Goal: Task Accomplishment & Management: Manage account settings

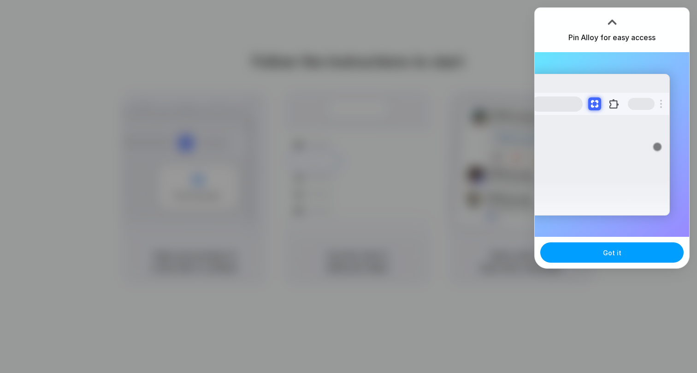
click at [625, 251] on button "Got it" at bounding box center [611, 252] width 143 height 20
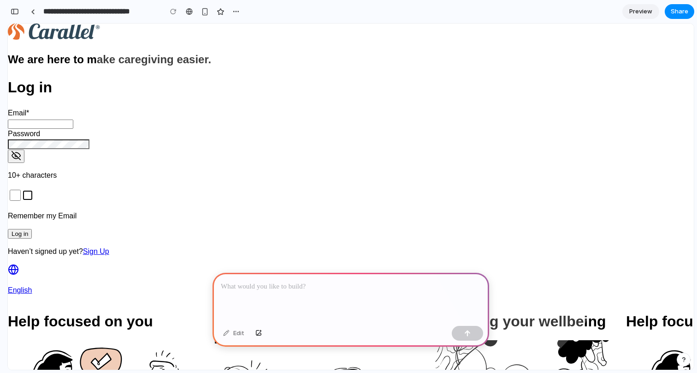
click at [73, 129] on input "Email  *" at bounding box center [40, 123] width 65 height 9
type input "**********"
click at [408, 288] on p at bounding box center [351, 286] width 260 height 11
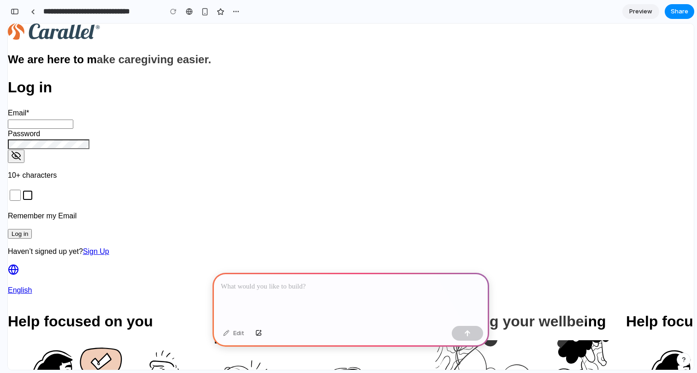
click at [291, 164] on icon at bounding box center [190, 87] width 201 height 201
click at [266, 289] on p at bounding box center [351, 286] width 260 height 11
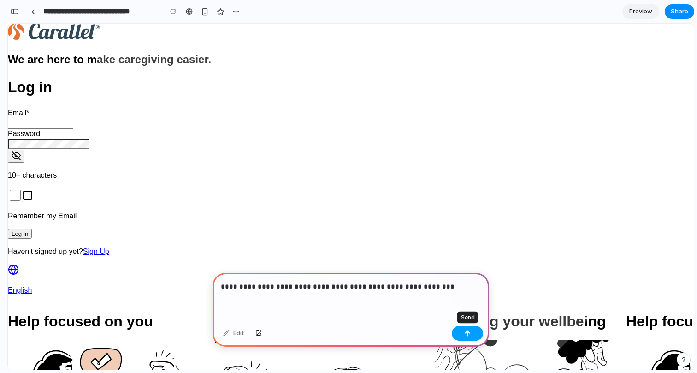
click at [469, 330] on div "button" at bounding box center [467, 333] width 6 height 6
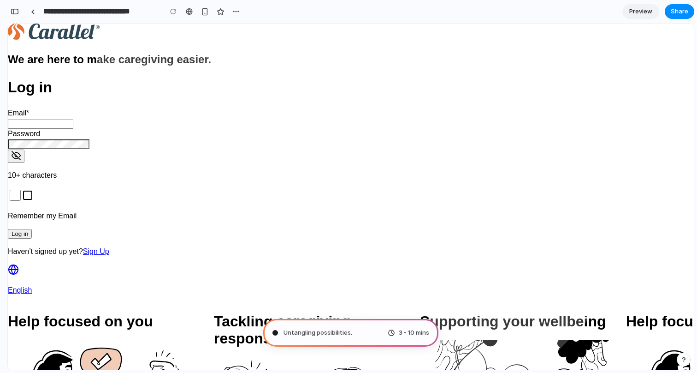
type input "**********"
click at [406, 334] on span "3 - 10 mins" at bounding box center [414, 332] width 30 height 9
click at [18, 12] on div "button" at bounding box center [15, 11] width 8 height 6
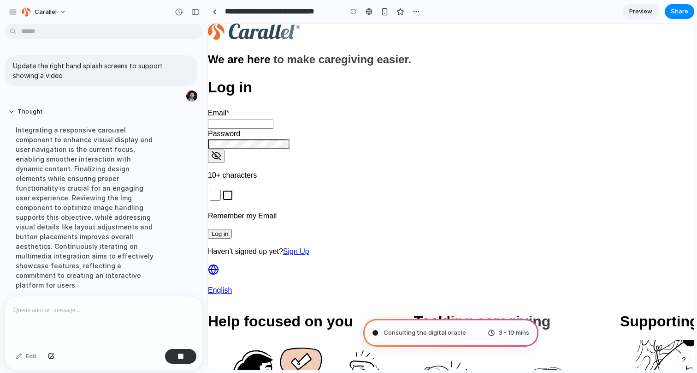
scroll to position [11, 0]
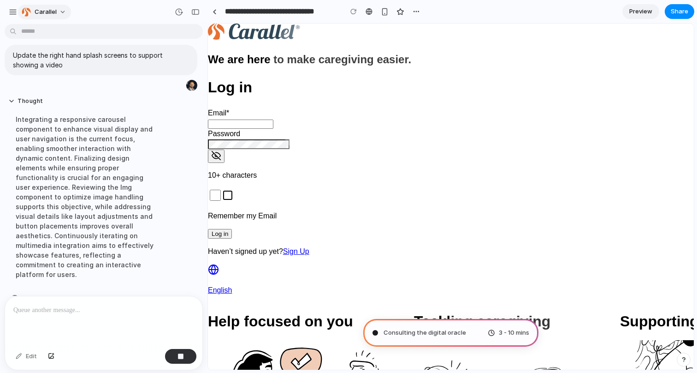
click at [36, 18] on button "carallel" at bounding box center [44, 12] width 53 height 15
click at [36, 18] on div "Settings Invite members Change theme Sign out" at bounding box center [348, 186] width 697 height 373
click at [8, 12] on button "button" at bounding box center [13, 12] width 14 height 14
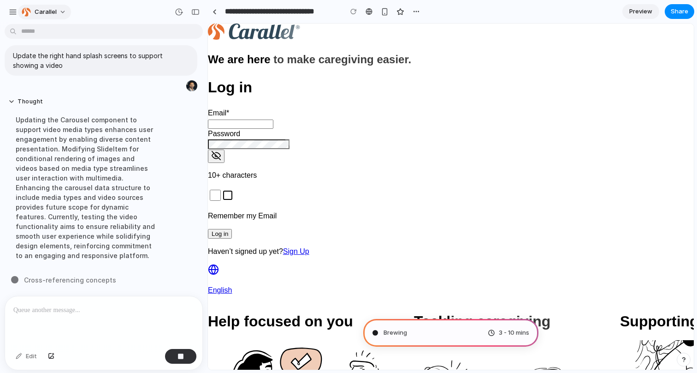
click at [54, 15] on span "carallel" at bounding box center [46, 11] width 22 height 9
click at [60, 35] on li "Settings" at bounding box center [58, 32] width 77 height 15
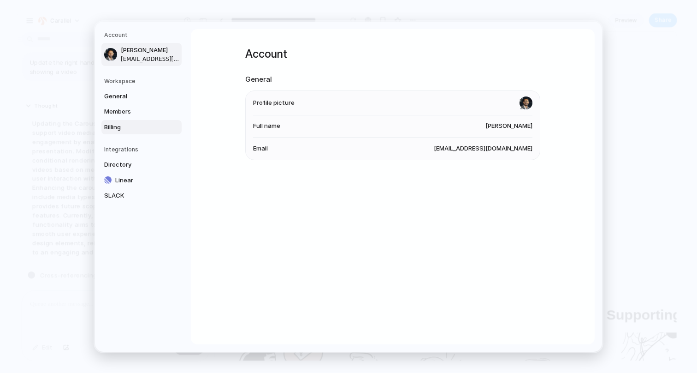
click at [117, 126] on span "Billing" at bounding box center [133, 126] width 59 height 9
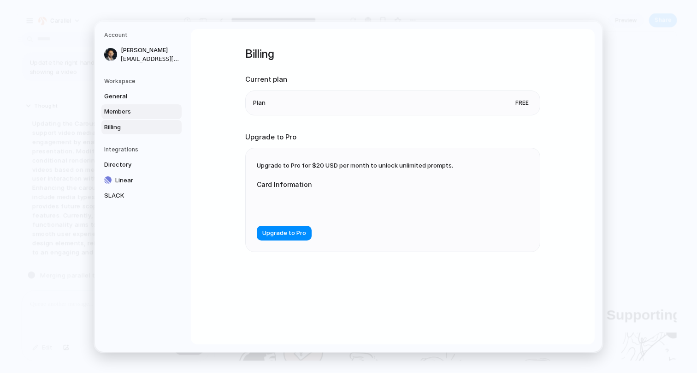
click at [119, 113] on span "Members" at bounding box center [133, 111] width 59 height 9
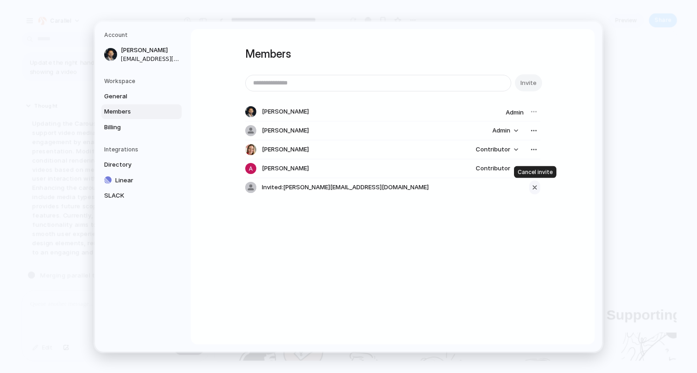
click at [535, 189] on div "button" at bounding box center [535, 187] width 8 height 11
click at [532, 166] on div "button" at bounding box center [533, 168] width 7 height 7
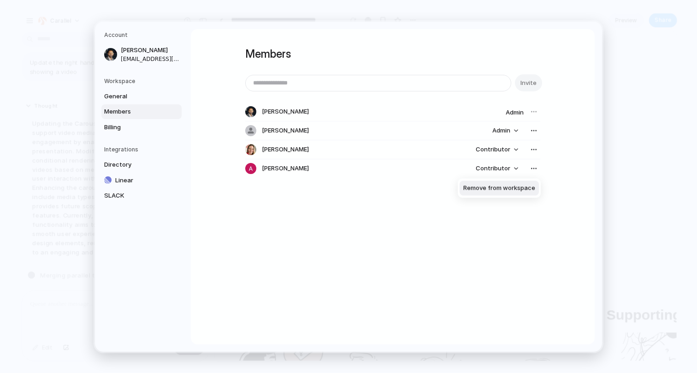
click at [510, 194] on li "Remove from workspace" at bounding box center [499, 188] width 79 height 15
click at [112, 199] on span "SLACK" at bounding box center [133, 195] width 59 height 9
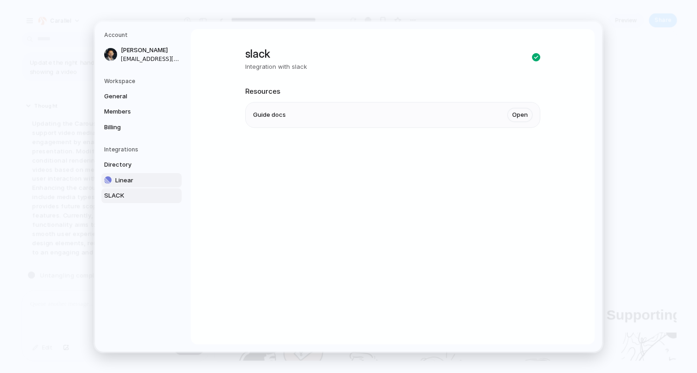
click at [120, 181] on span "Linear" at bounding box center [144, 179] width 59 height 9
click at [124, 164] on span "Directory" at bounding box center [133, 164] width 59 height 9
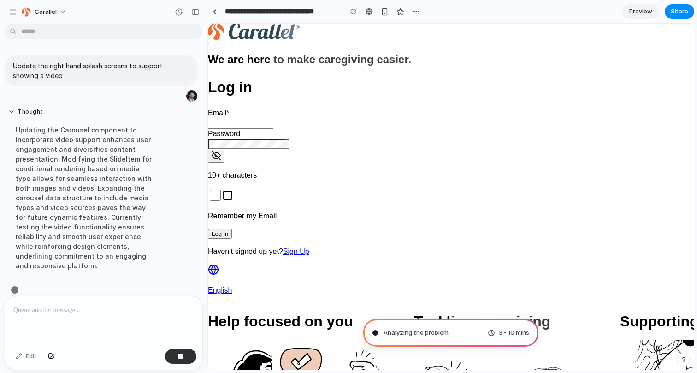
scroll to position [1, 0]
click at [200, 11] on button "button" at bounding box center [195, 12] width 15 height 15
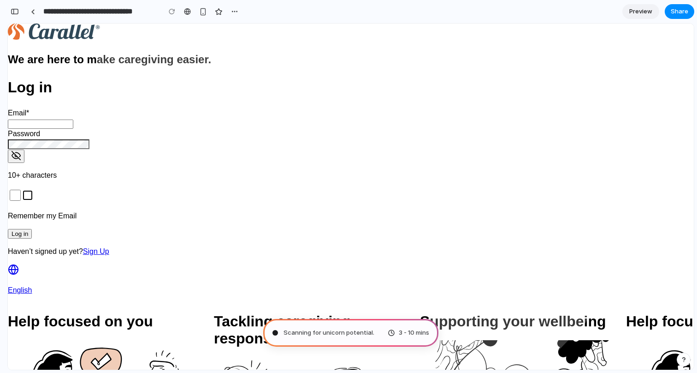
scroll to position [262, 0]
click at [17, 12] on div "button" at bounding box center [15, 11] width 8 height 6
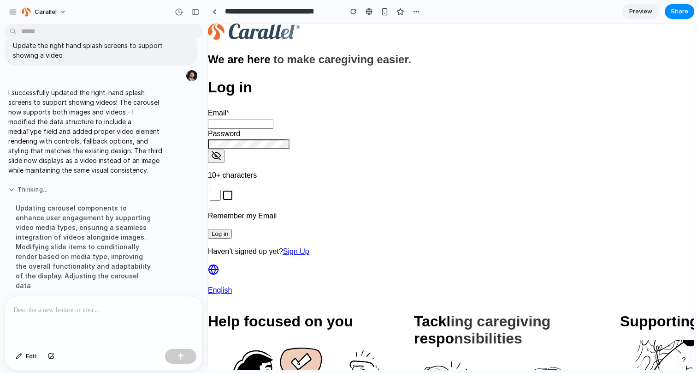
scroll to position [0, 0]
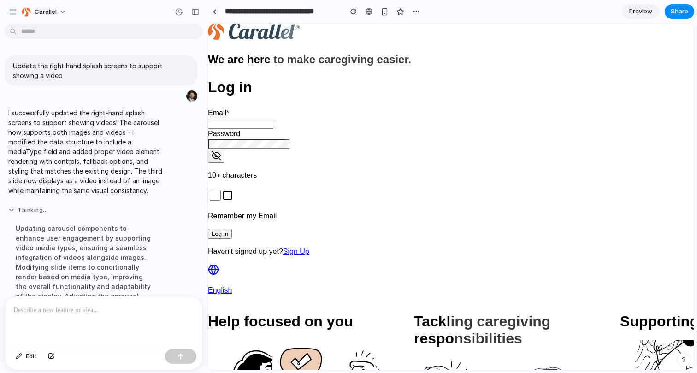
click at [43, 206] on button "Thinking ..." at bounding box center [85, 210] width 154 height 8
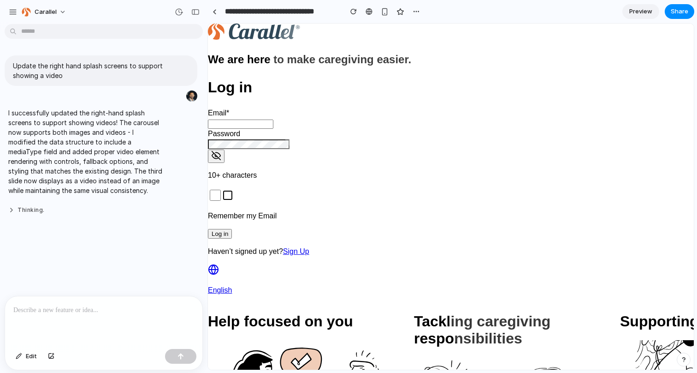
click at [43, 206] on button "Thinking ." at bounding box center [85, 210] width 154 height 8
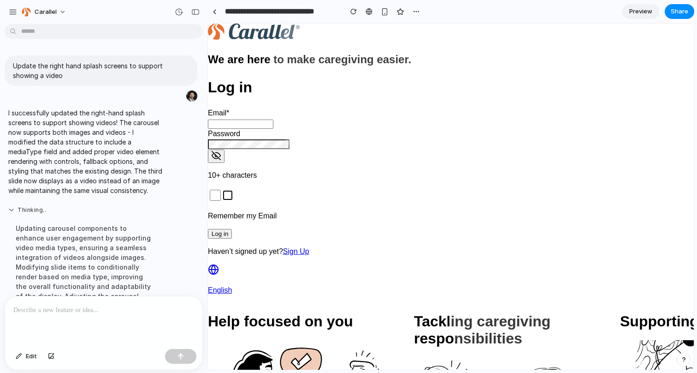
scroll to position [20, 0]
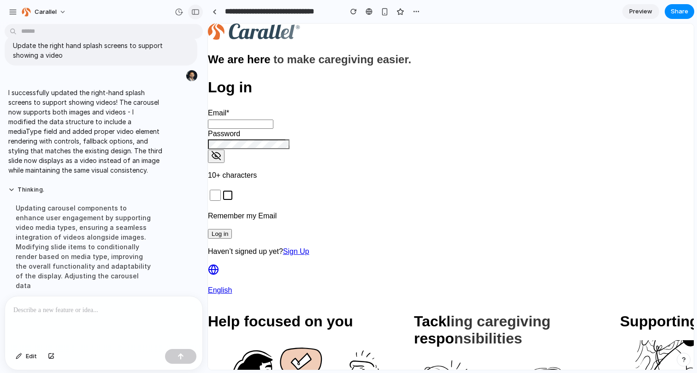
click at [194, 10] on div "button" at bounding box center [195, 12] width 8 height 6
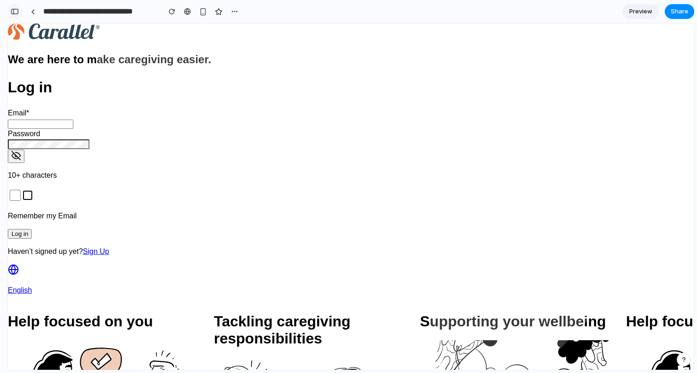
click at [16, 13] on div "button" at bounding box center [15, 11] width 8 height 6
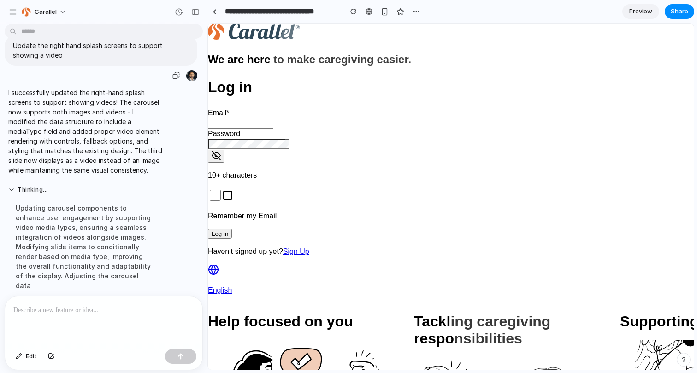
click at [85, 45] on p "Update the right hand splash screens to support showing a video" at bounding box center [101, 50] width 176 height 19
click at [367, 18] on div at bounding box center [369, 12] width 14 height 14
click at [367, 17] on link at bounding box center [369, 12] width 14 height 14
click at [383, 14] on div "button" at bounding box center [385, 12] width 8 height 8
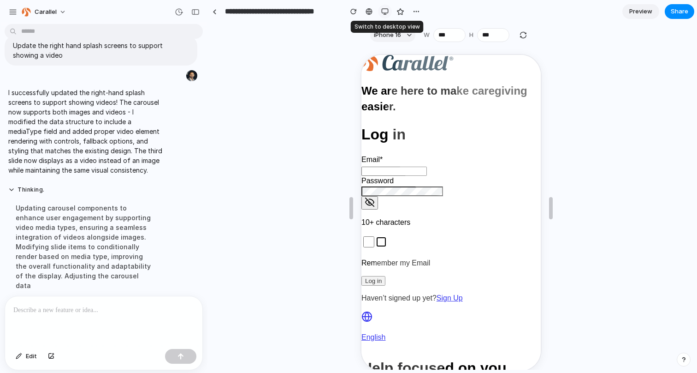
click at [383, 14] on div "button" at bounding box center [384, 11] width 7 height 7
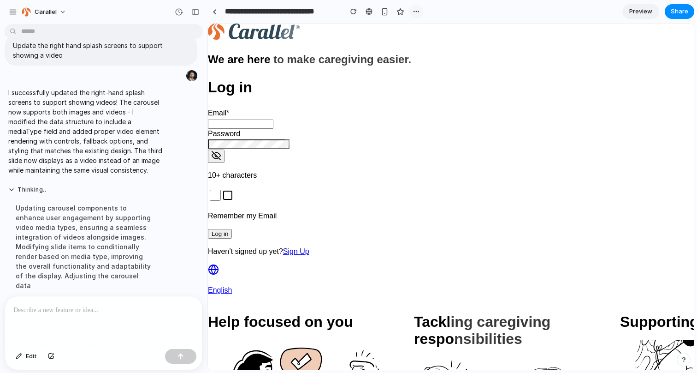
click at [418, 11] on div "button" at bounding box center [416, 11] width 7 height 7
click at [418, 11] on div "Duplicate Delete" at bounding box center [348, 186] width 697 height 373
click at [178, 14] on div "button" at bounding box center [179, 12] width 8 height 8
click at [147, 44] on span "Current" at bounding box center [119, 46] width 101 height 8
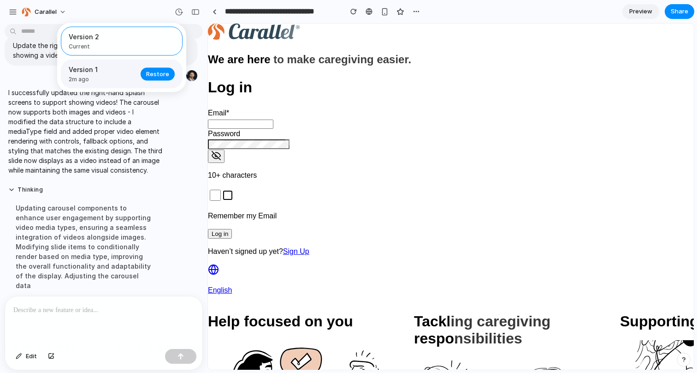
drag, startPoint x: 137, startPoint y: 69, endPoint x: 131, endPoint y: 69, distance: 6.0
click at [137, 69] on div "Version 1 2m ago Restore" at bounding box center [122, 73] width 122 height 29
click at [118, 39] on span "Version 2" at bounding box center [119, 37] width 101 height 10
click at [98, 209] on div "Version 2 Current Version 1 2m ago Restore" at bounding box center [348, 186] width 697 height 373
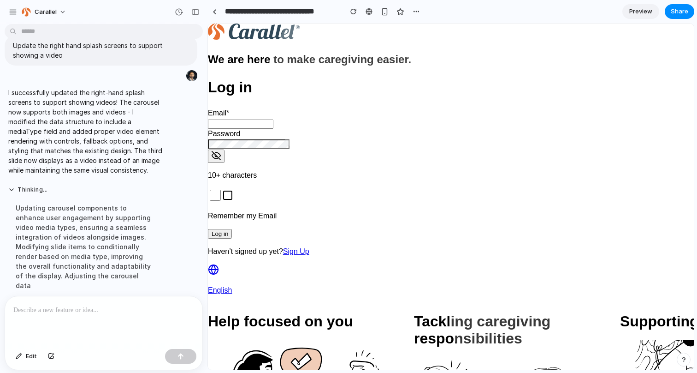
click at [76, 325] on div at bounding box center [103, 320] width 197 height 49
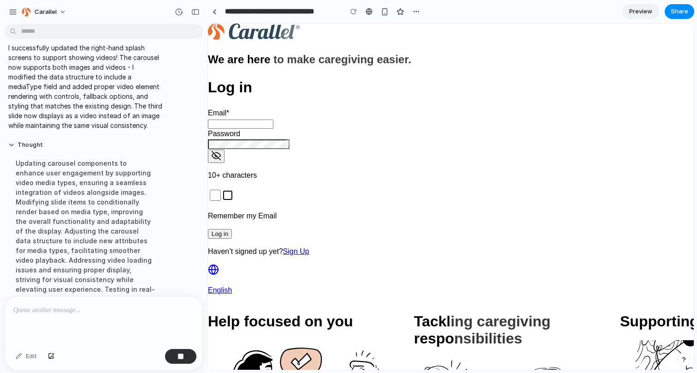
scroll to position [163, 0]
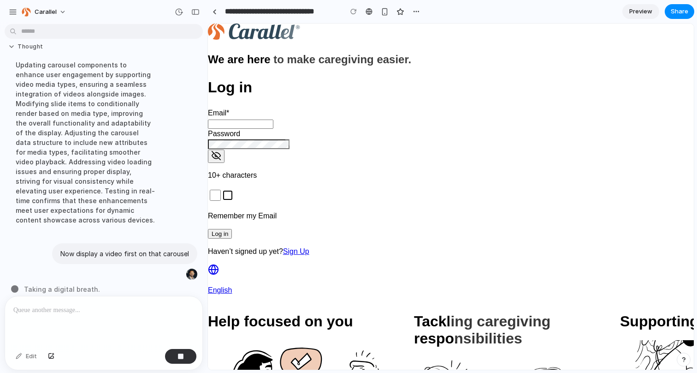
click at [16, 43] on button "Thought" at bounding box center [85, 47] width 154 height 8
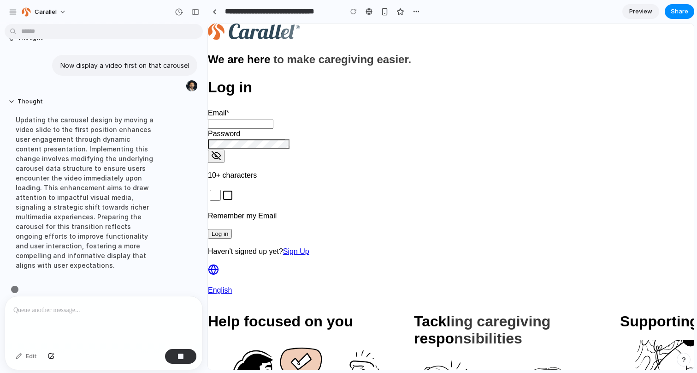
scroll to position [172, 0]
click at [25, 10] on div "button" at bounding box center [26, 11] width 9 height 9
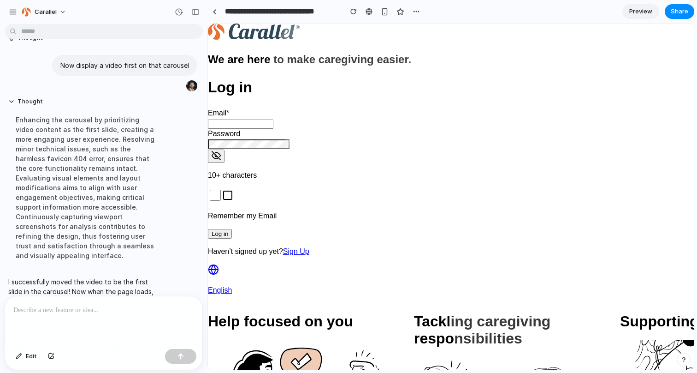
scroll to position [220, 0]
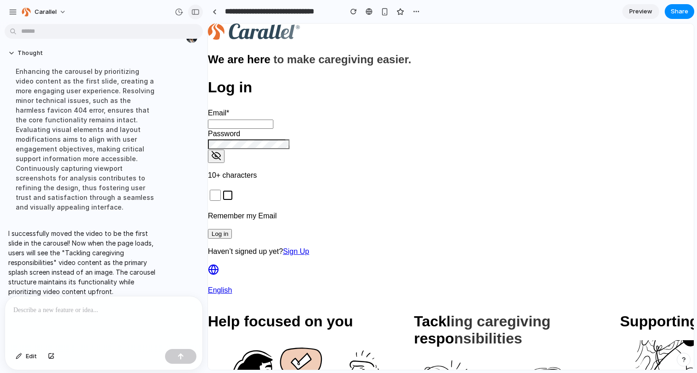
click at [199, 13] on div "button" at bounding box center [195, 12] width 8 height 6
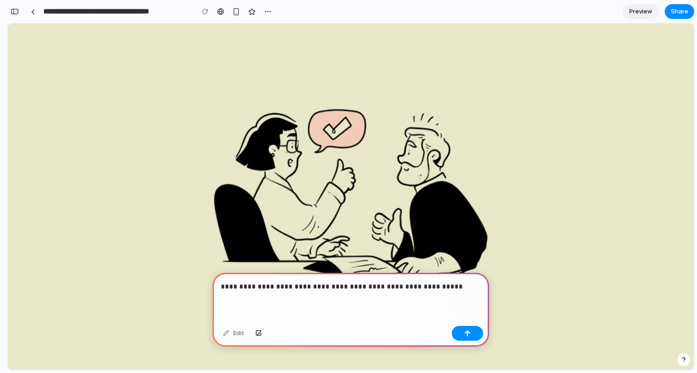
scroll to position [602, 0]
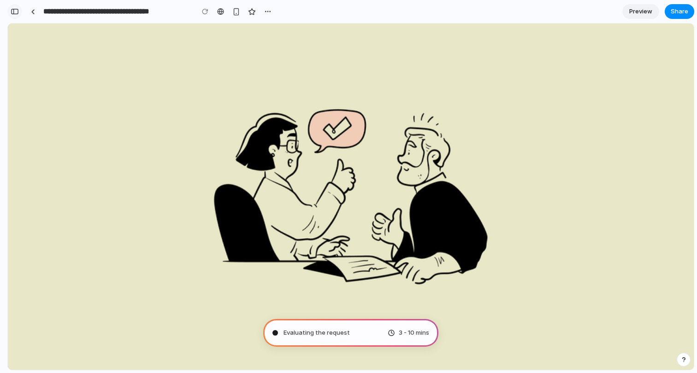
click at [13, 12] on div "button" at bounding box center [15, 11] width 8 height 6
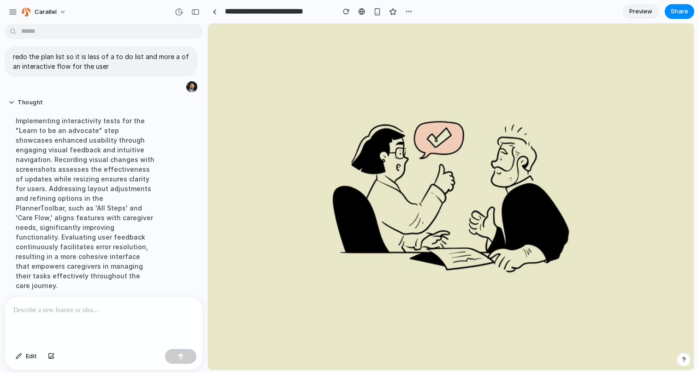
scroll to position [136, 0]
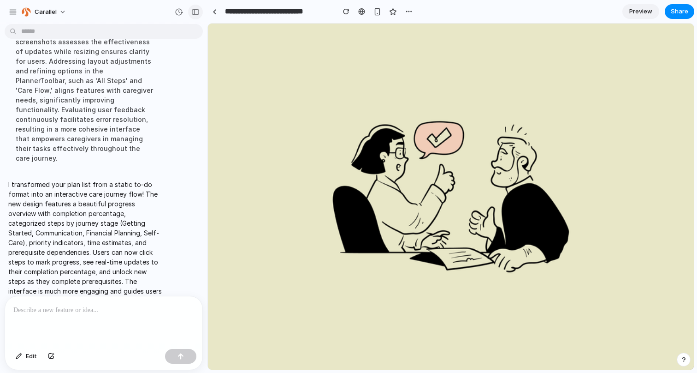
click at [195, 12] on div "button" at bounding box center [195, 12] width 8 height 6
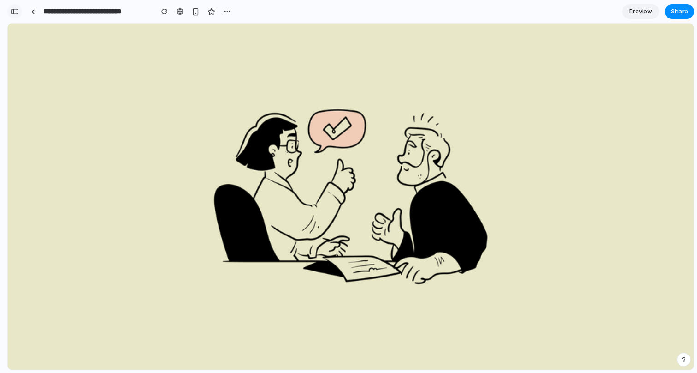
click at [10, 7] on button "button" at bounding box center [14, 11] width 15 height 15
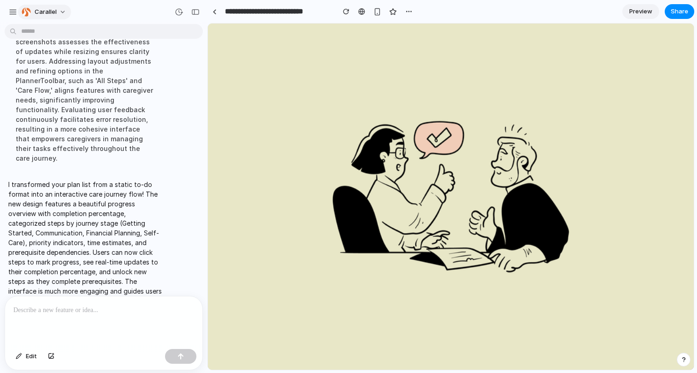
click at [29, 12] on div "button" at bounding box center [26, 11] width 9 height 9
click at [30, 12] on div "Settings Invite members Change theme Sign out" at bounding box center [348, 186] width 697 height 373
click at [18, 12] on div "carallel" at bounding box center [39, 12] width 63 height 15
click at [189, 11] on button "button" at bounding box center [195, 12] width 15 height 15
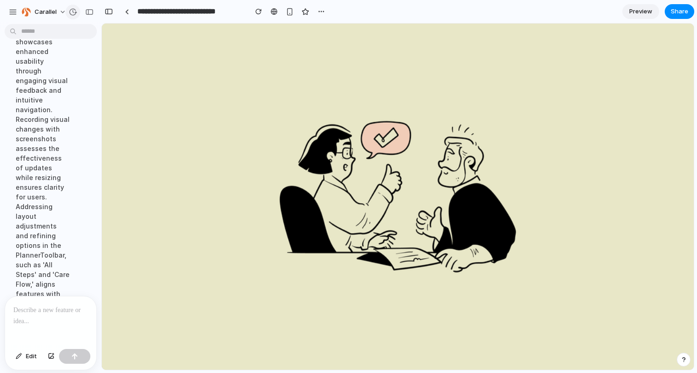
click at [70, 11] on div "button" at bounding box center [73, 12] width 8 height 8
click at [70, 11] on div "Version 2 Current Version 1 2m ago Restore" at bounding box center [348, 186] width 697 height 373
click at [49, 11] on span "carallel" at bounding box center [46, 11] width 22 height 9
click at [5, 11] on div "Settings Invite members Change theme Sign out" at bounding box center [348, 186] width 697 height 373
click at [11, 11] on div "button" at bounding box center [13, 12] width 8 height 8
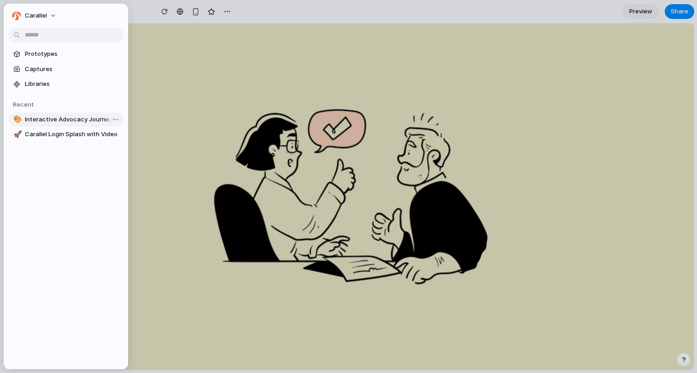
click at [90, 118] on span "Interactive Advocacy Journey" at bounding box center [72, 119] width 95 height 9
click at [88, 137] on span "Carallel Login Splash with Video" at bounding box center [72, 134] width 95 height 9
type input "**********"
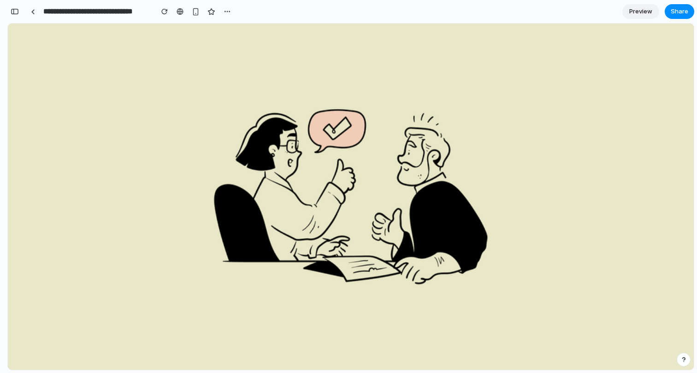
scroll to position [1205, 0]
